Goal: Information Seeking & Learning: Learn about a topic

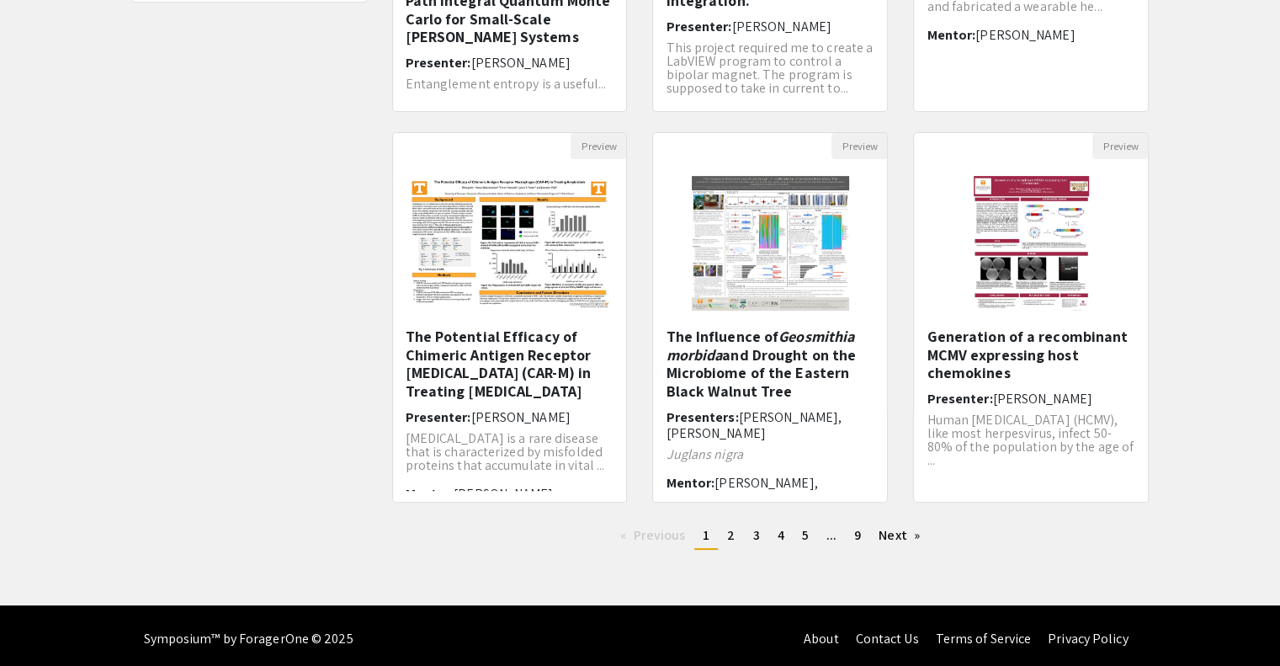
scroll to position [449, 0]
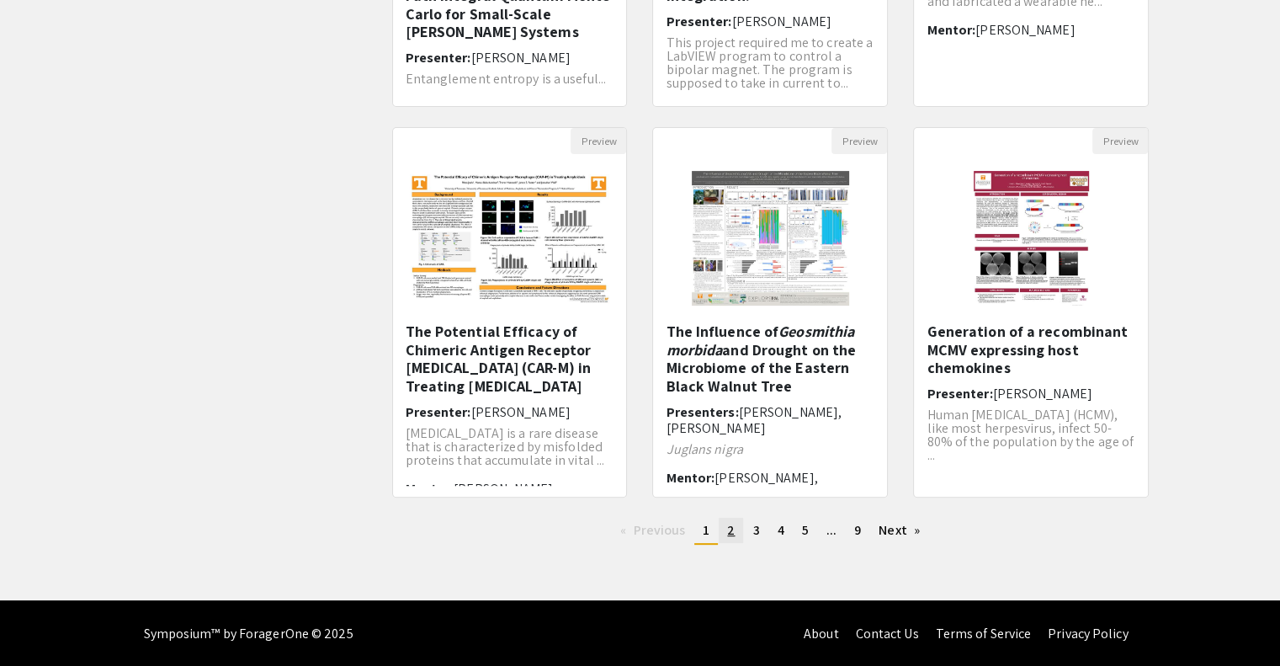
click at [728, 532] on span "2" at bounding box center [731, 530] width 8 height 18
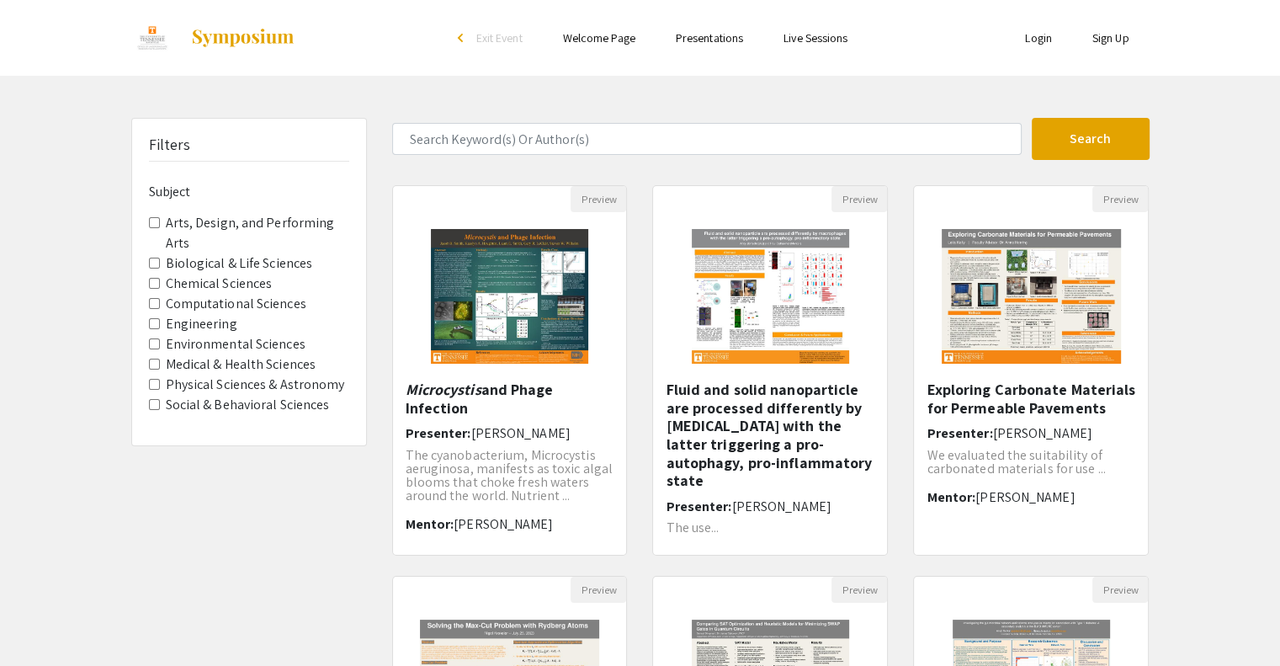
scroll to position [8, 0]
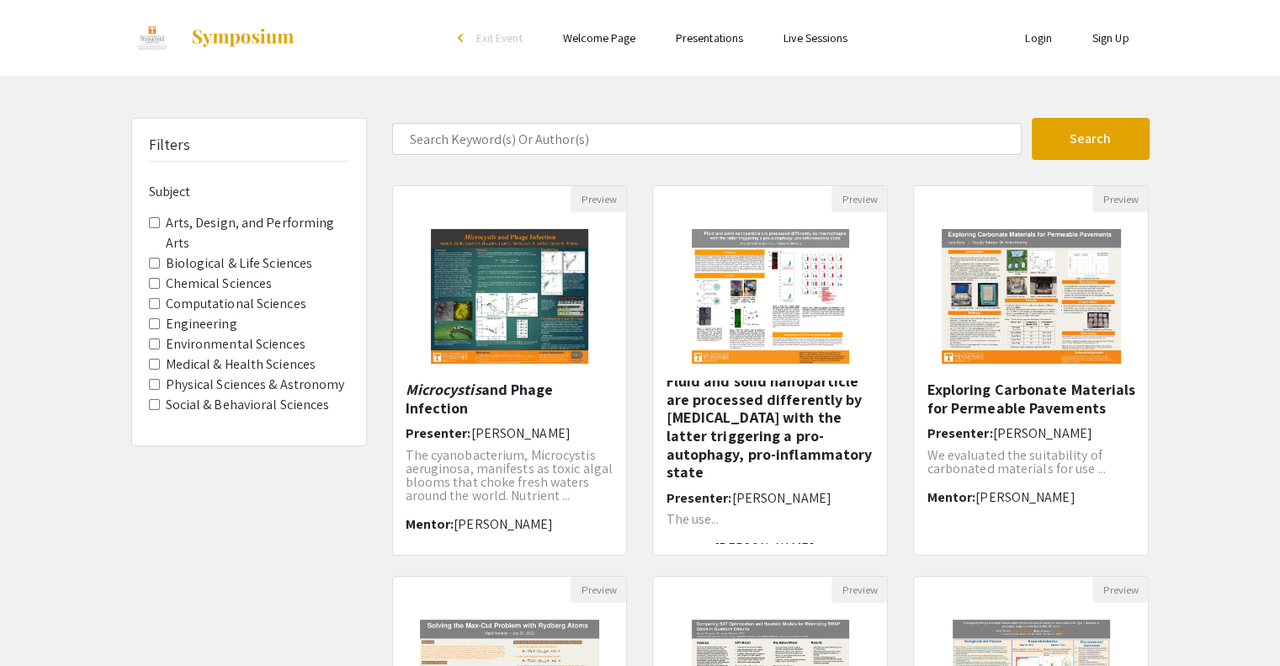
click at [159, 224] on span "Arts, Design, and Performing Arts" at bounding box center [249, 233] width 200 height 40
click at [156, 219] on Arts "Arts, Design, and Performing Arts" at bounding box center [154, 222] width 11 height 11
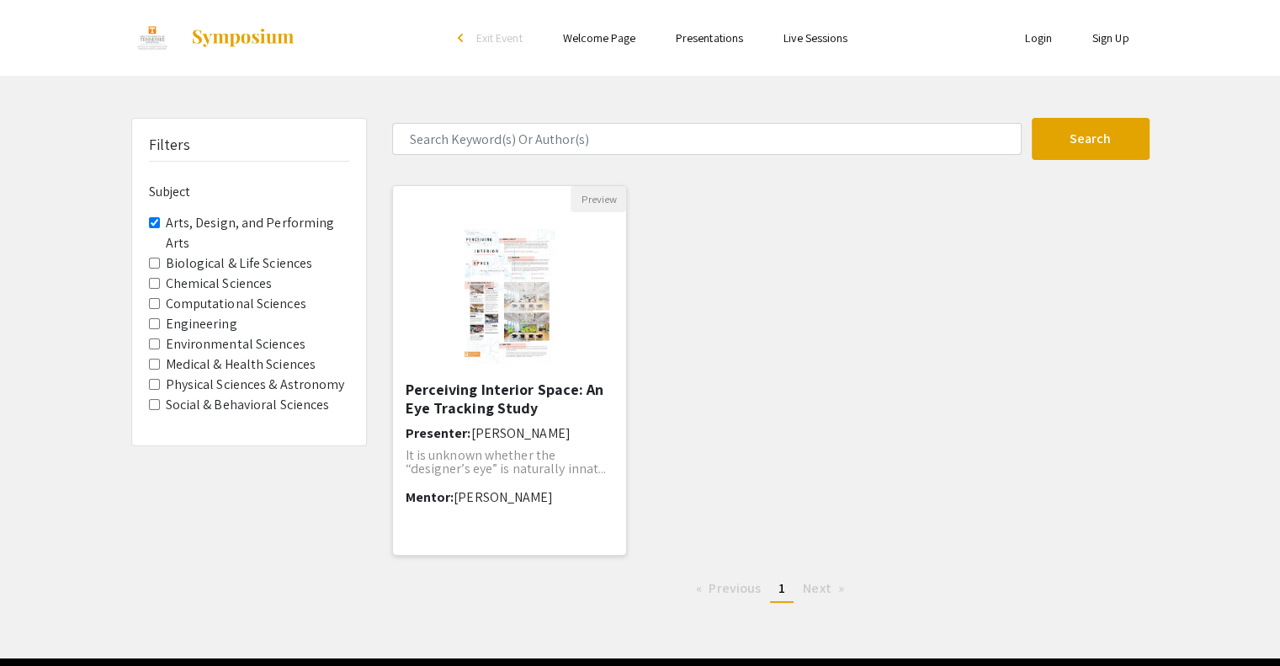
click at [509, 345] on img "Open Presentation <p>Perceiving Interior Space: An Eye Tracking Study</p>" at bounding box center [510, 296] width 124 height 168
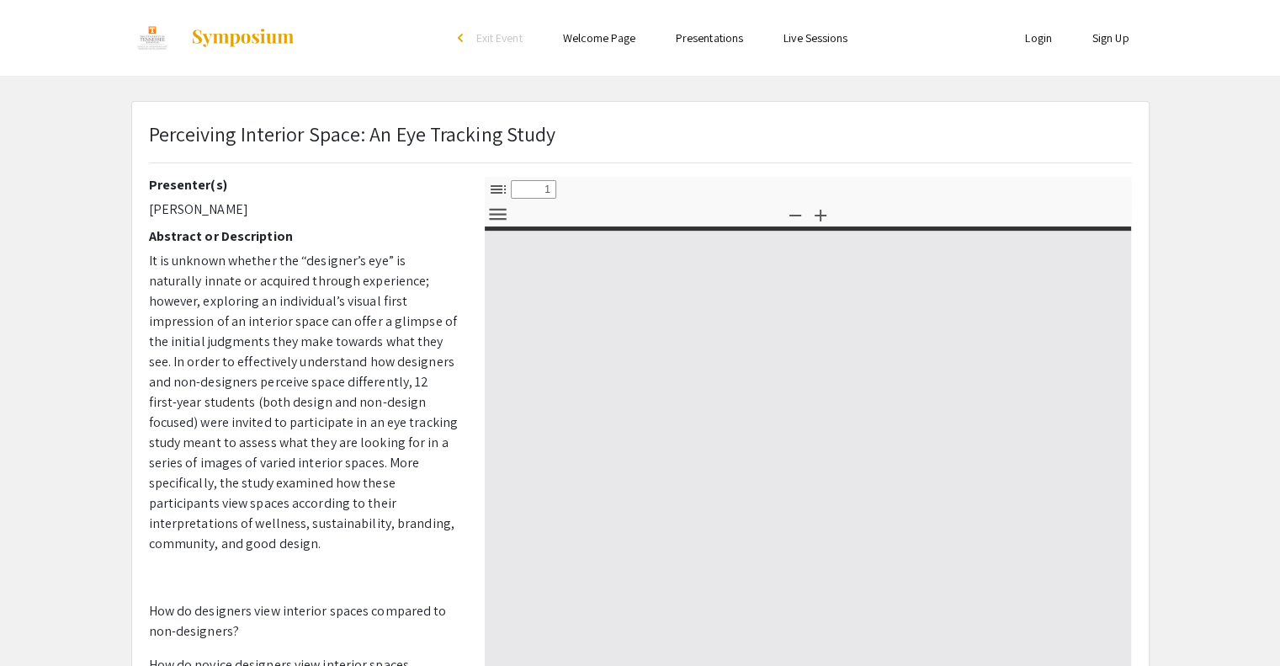
select select "custom"
type input "0"
select select "custom"
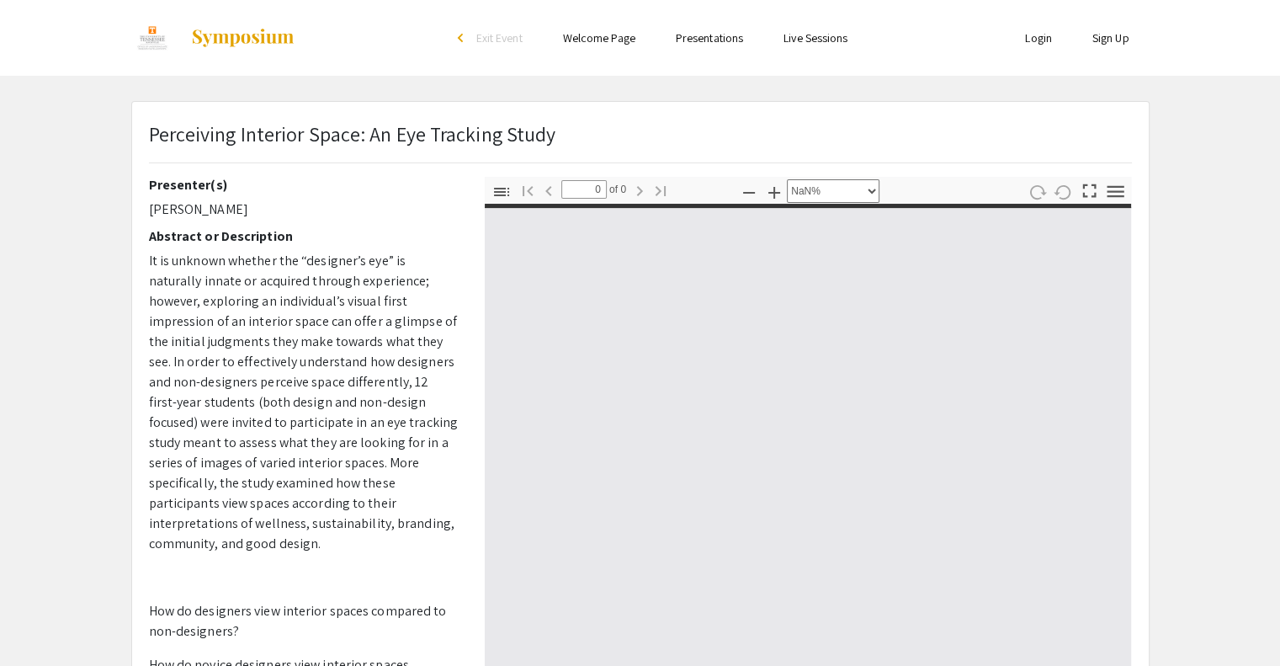
type input "1"
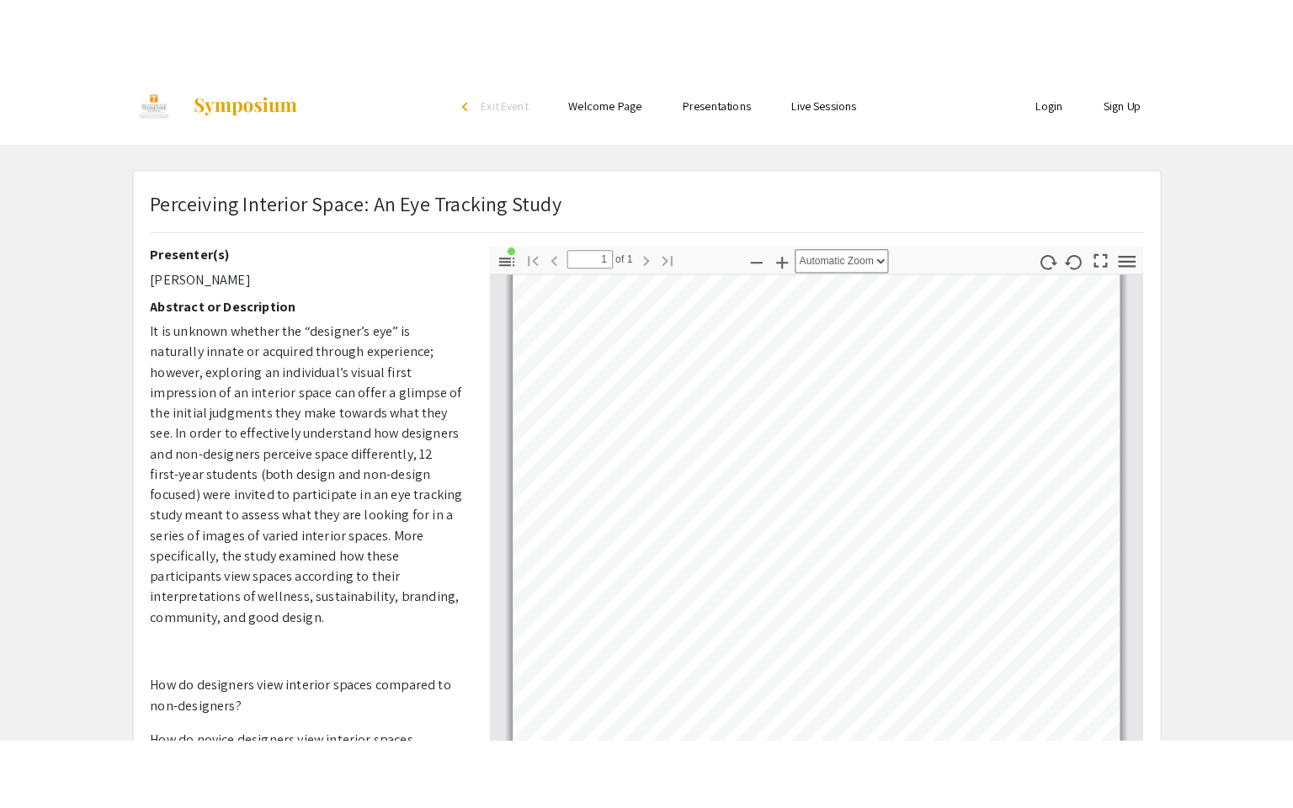
scroll to position [355, 0]
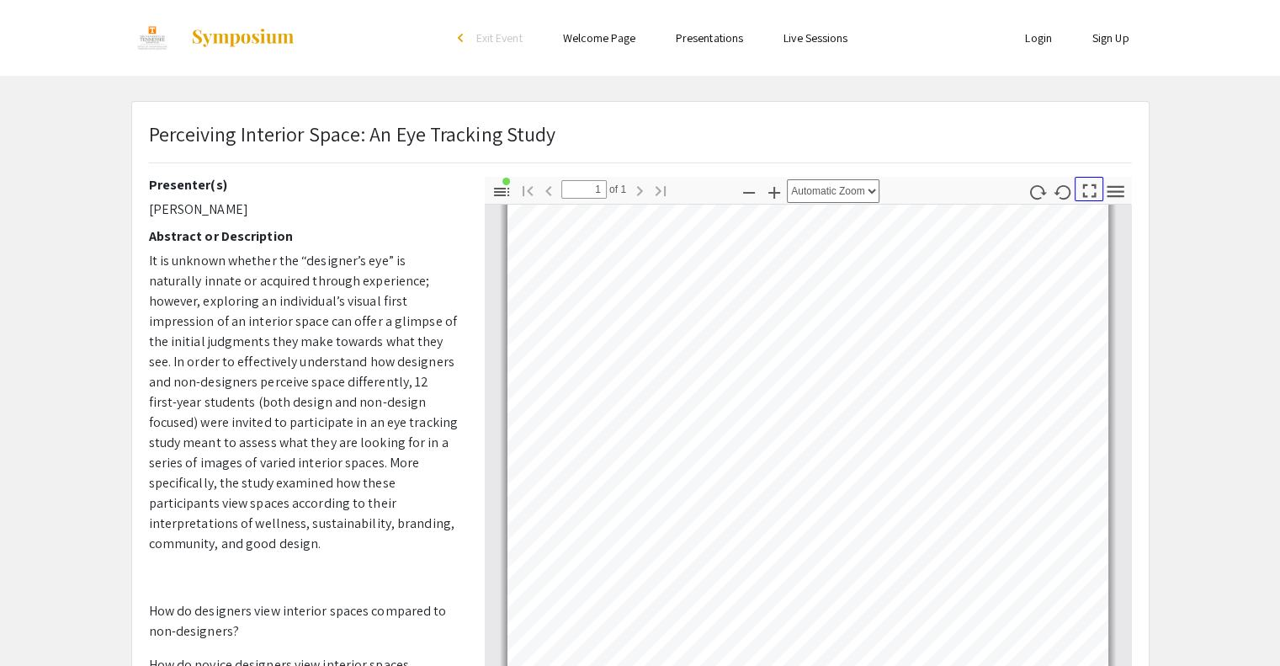
click at [1088, 182] on icon "button" at bounding box center [1089, 190] width 23 height 23
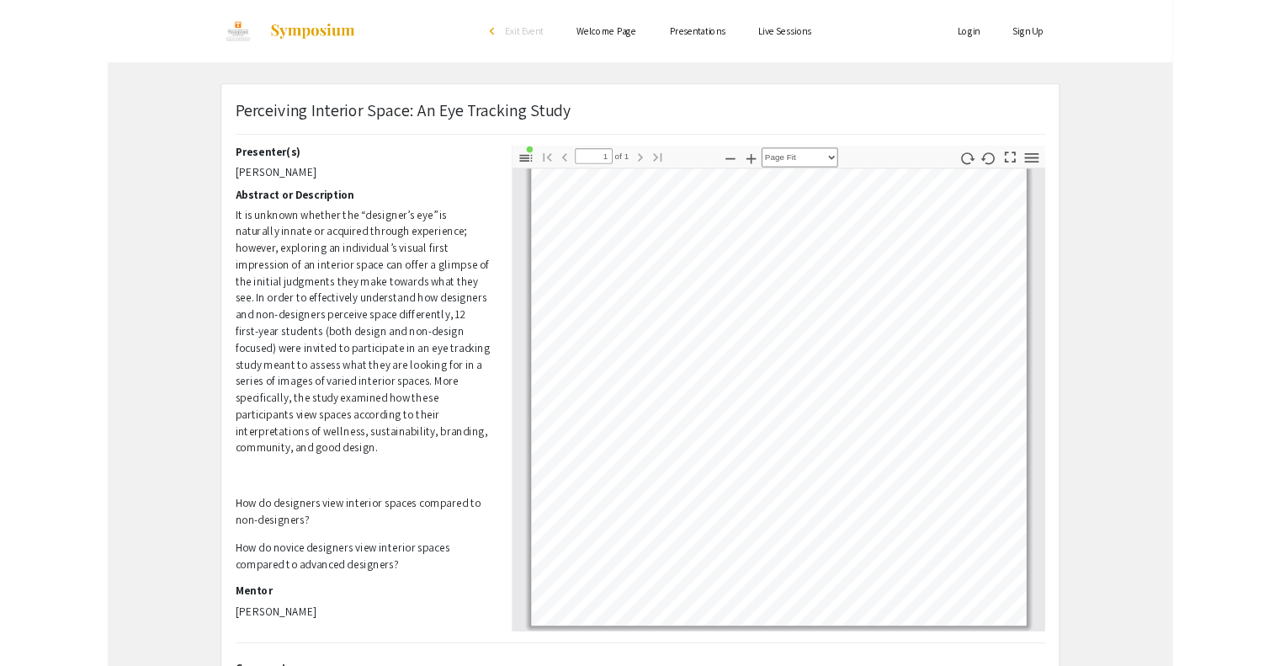
scroll to position [807, 0]
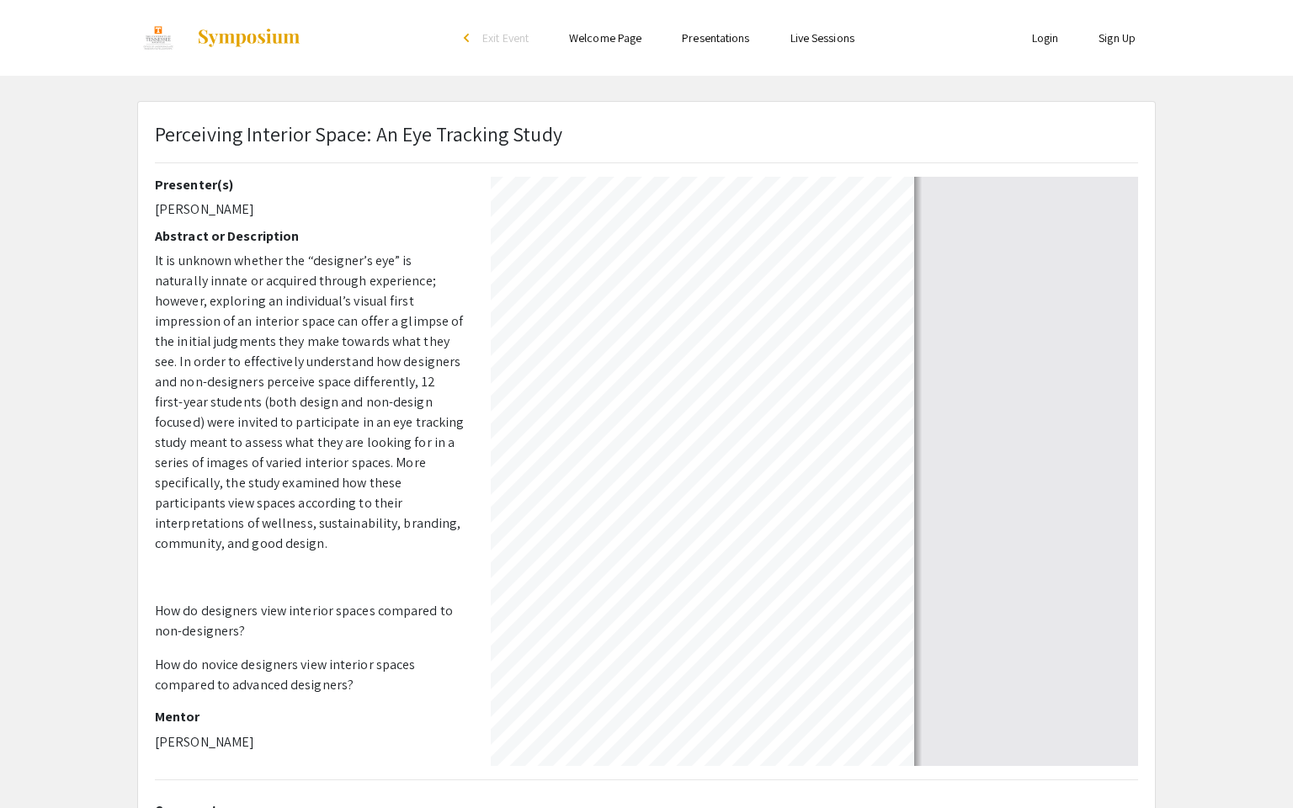
select select "auto"
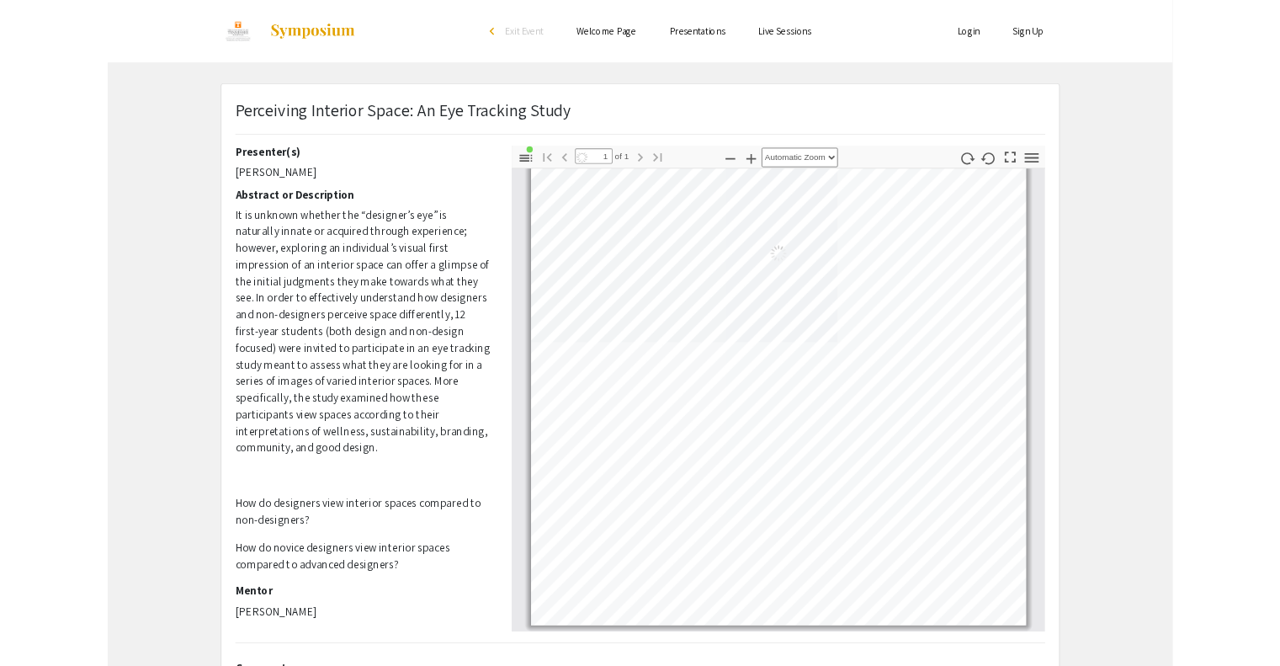
scroll to position [8, 0]
